Goal: Check status

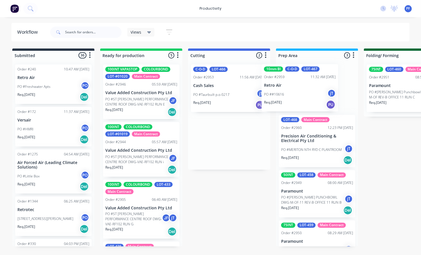
drag, startPoint x: 215, startPoint y: 87, endPoint x: 289, endPoint y: 87, distance: 74.3
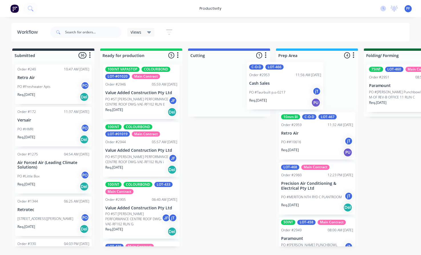
drag, startPoint x: 257, startPoint y: 87, endPoint x: 290, endPoint y: 82, distance: 32.7
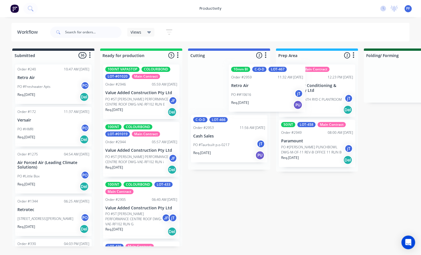
drag, startPoint x: 227, startPoint y: 89, endPoint x: 288, endPoint y: 85, distance: 60.9
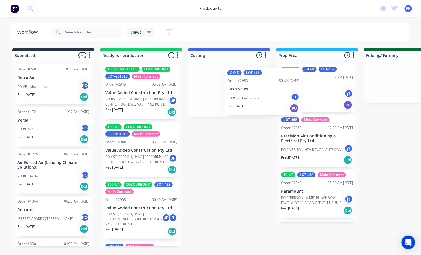
drag, startPoint x: 219, startPoint y: 90, endPoint x: 293, endPoint y: 92, distance: 74.3
